Goal: Task Accomplishment & Management: Use online tool/utility

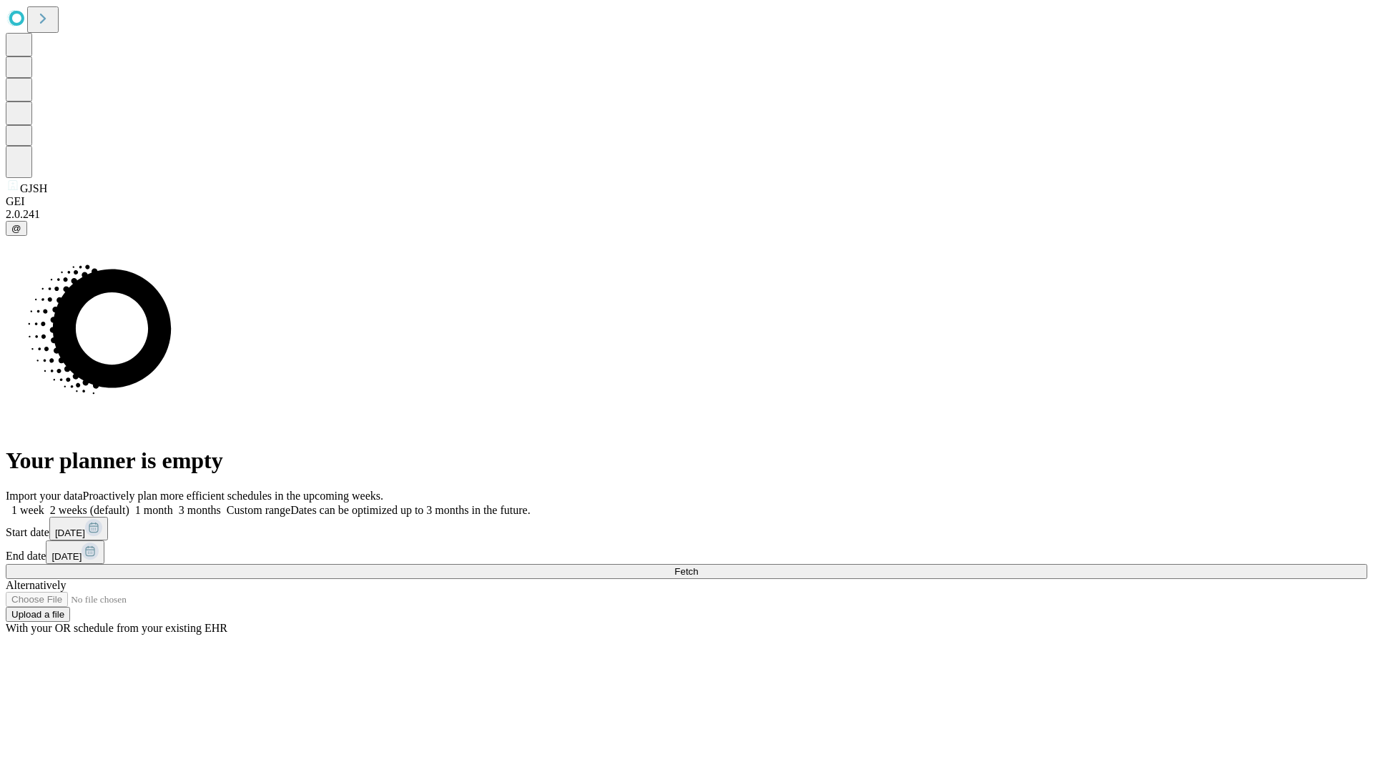
click at [698, 566] on span "Fetch" at bounding box center [686, 571] width 24 height 11
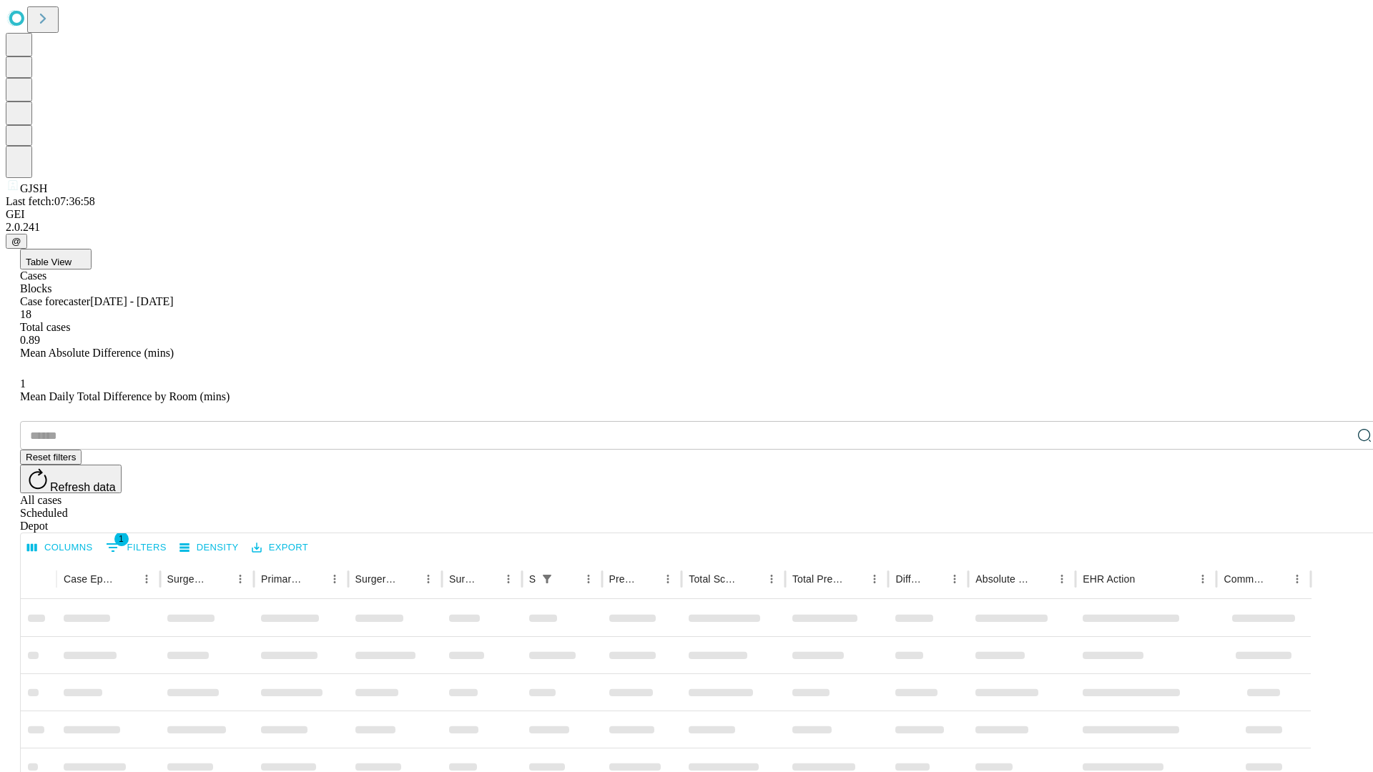
click at [1336, 520] on div "Depot" at bounding box center [700, 526] width 1361 height 13
